Goal: Transaction & Acquisition: Purchase product/service

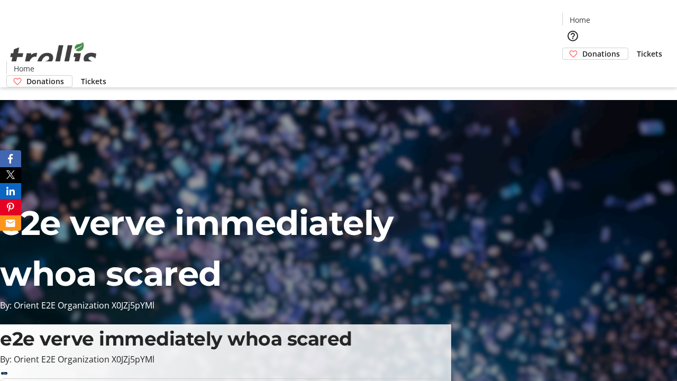
click at [583, 48] on span "Donations" at bounding box center [602, 53] width 38 height 11
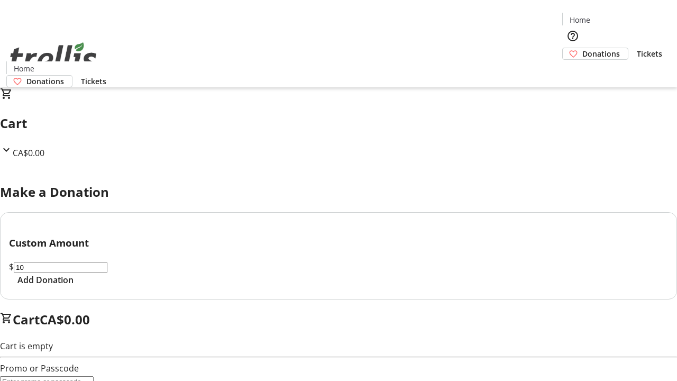
click at [74, 286] on span "Add Donation" at bounding box center [45, 280] width 56 height 13
select select "CA"
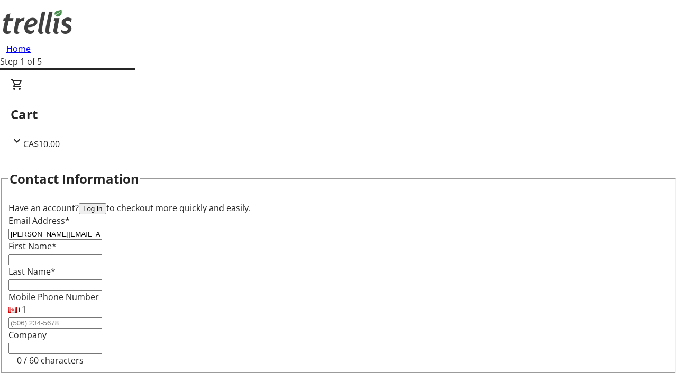
type input "[PERSON_NAME][EMAIL_ADDRESS][DOMAIN_NAME]"
type input "[PERSON_NAME]"
type input "[STREET_ADDRESS][PERSON_NAME]"
type input "Kelowna"
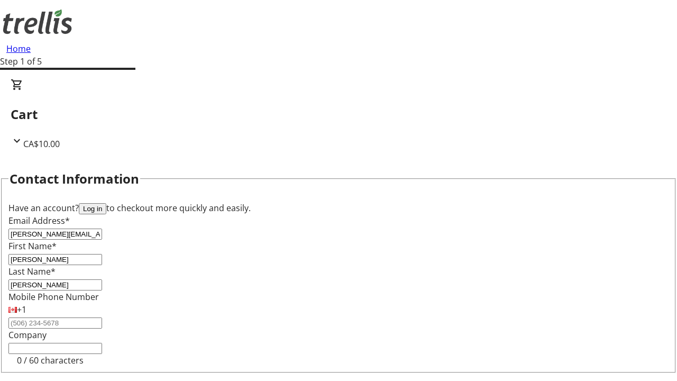
select select "BC"
type input "Kelowna"
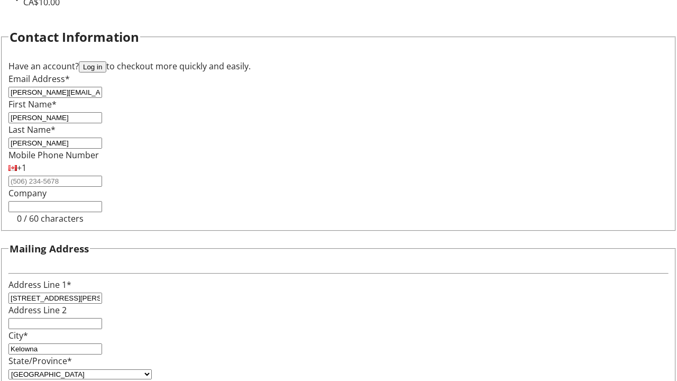
type input "V1Y 0C2"
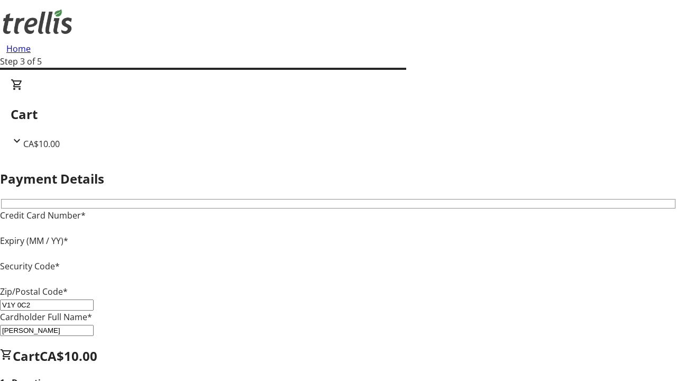
type input "V1Y 0C2"
